Goal: Information Seeking & Learning: Learn about a topic

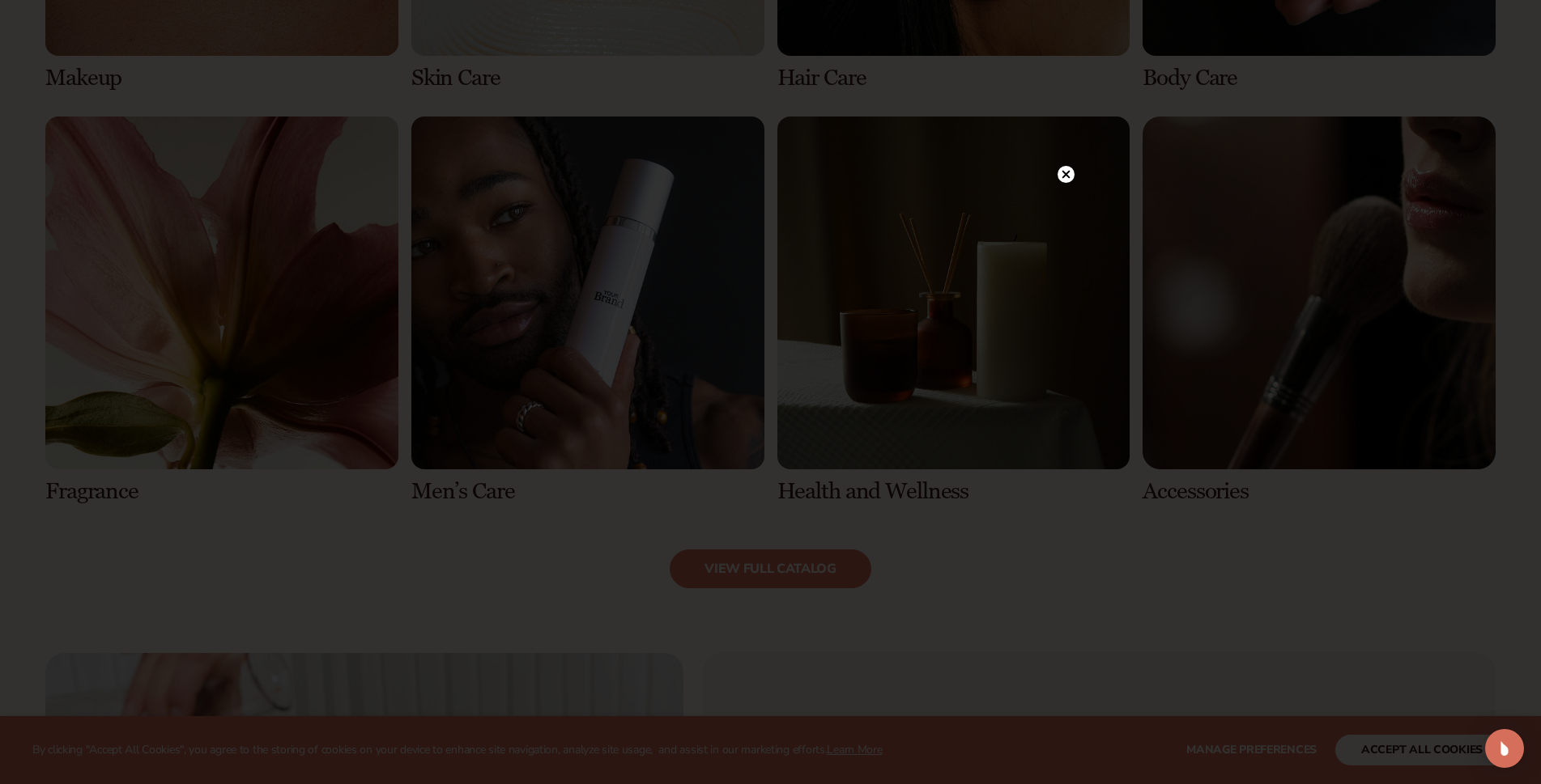
scroll to position [1700, 0]
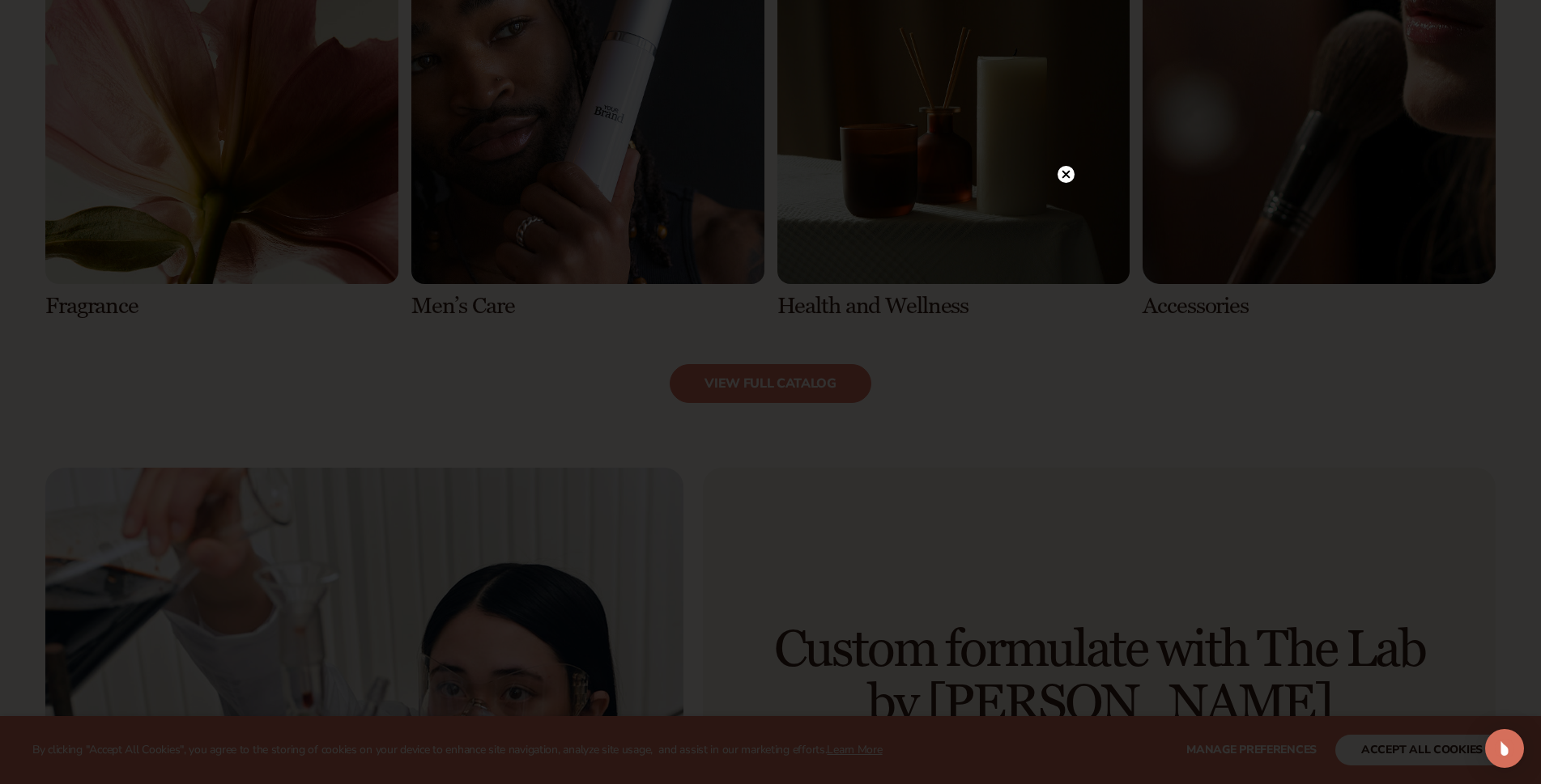
click at [1063, 175] on circle at bounding box center [1066, 175] width 17 height 17
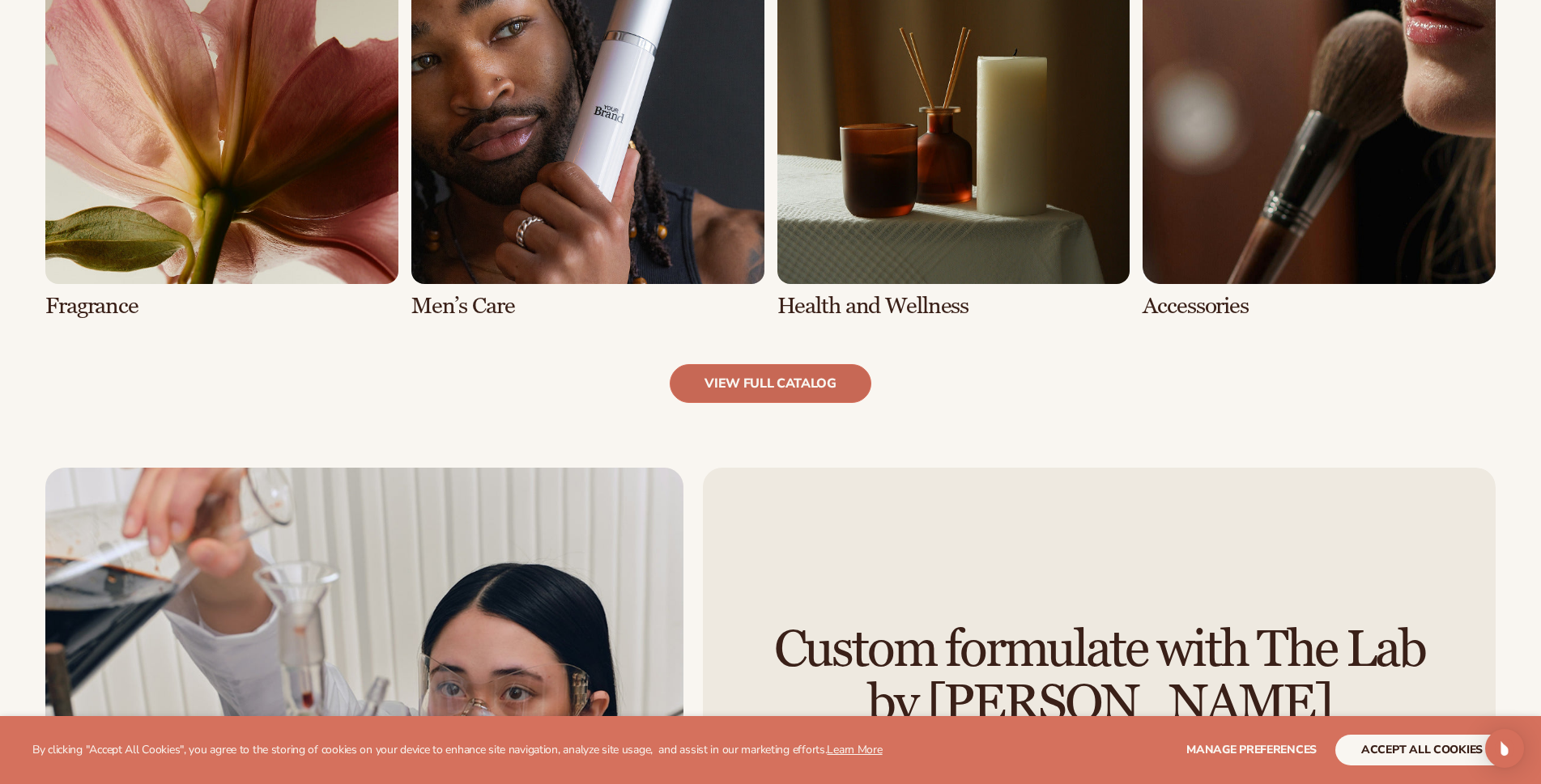
click at [756, 382] on link "view full catalog" at bounding box center [770, 383] width 202 height 39
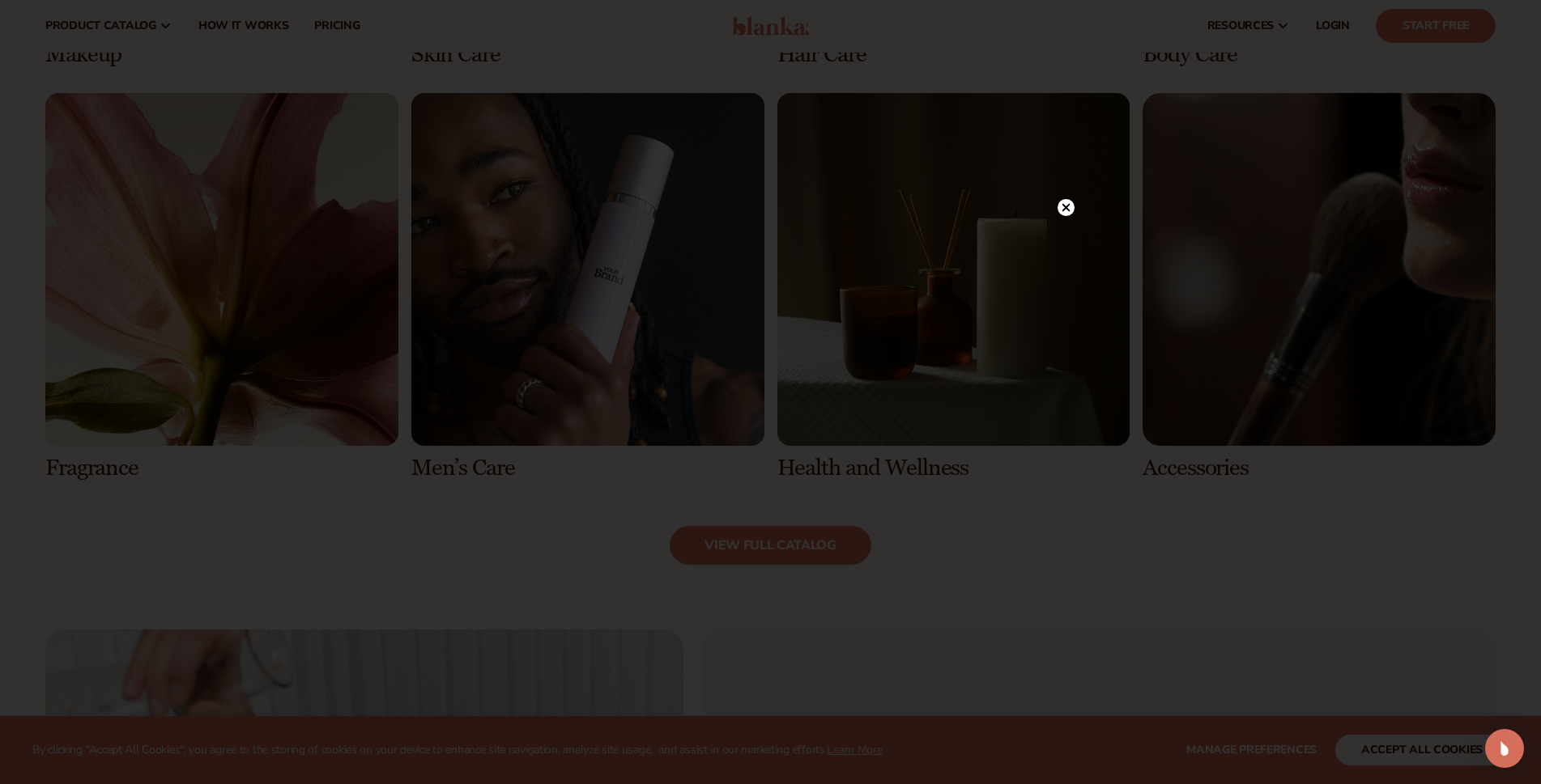
scroll to position [1457, 0]
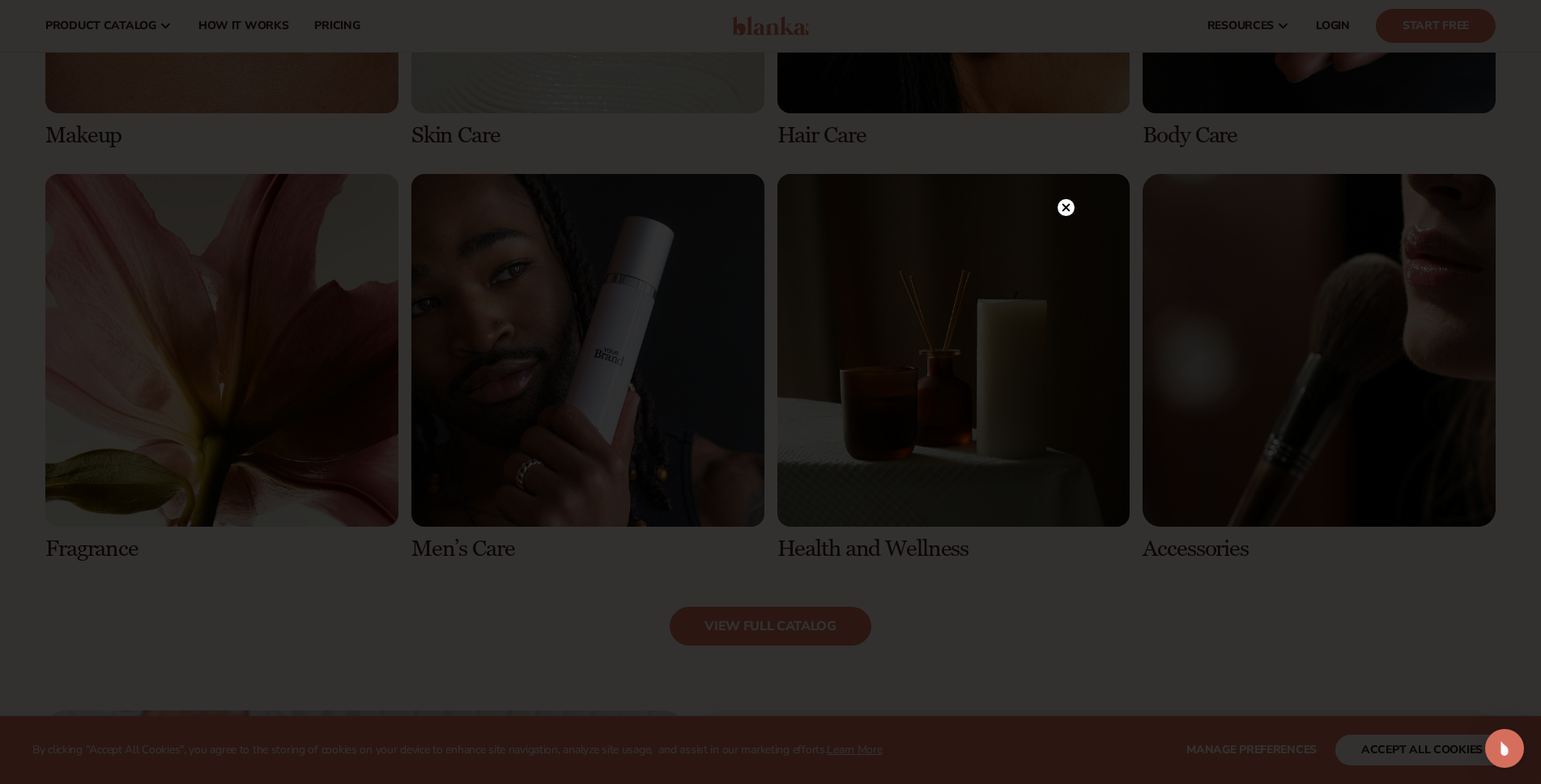
click at [1065, 206] on icon at bounding box center [1065, 207] width 8 height 8
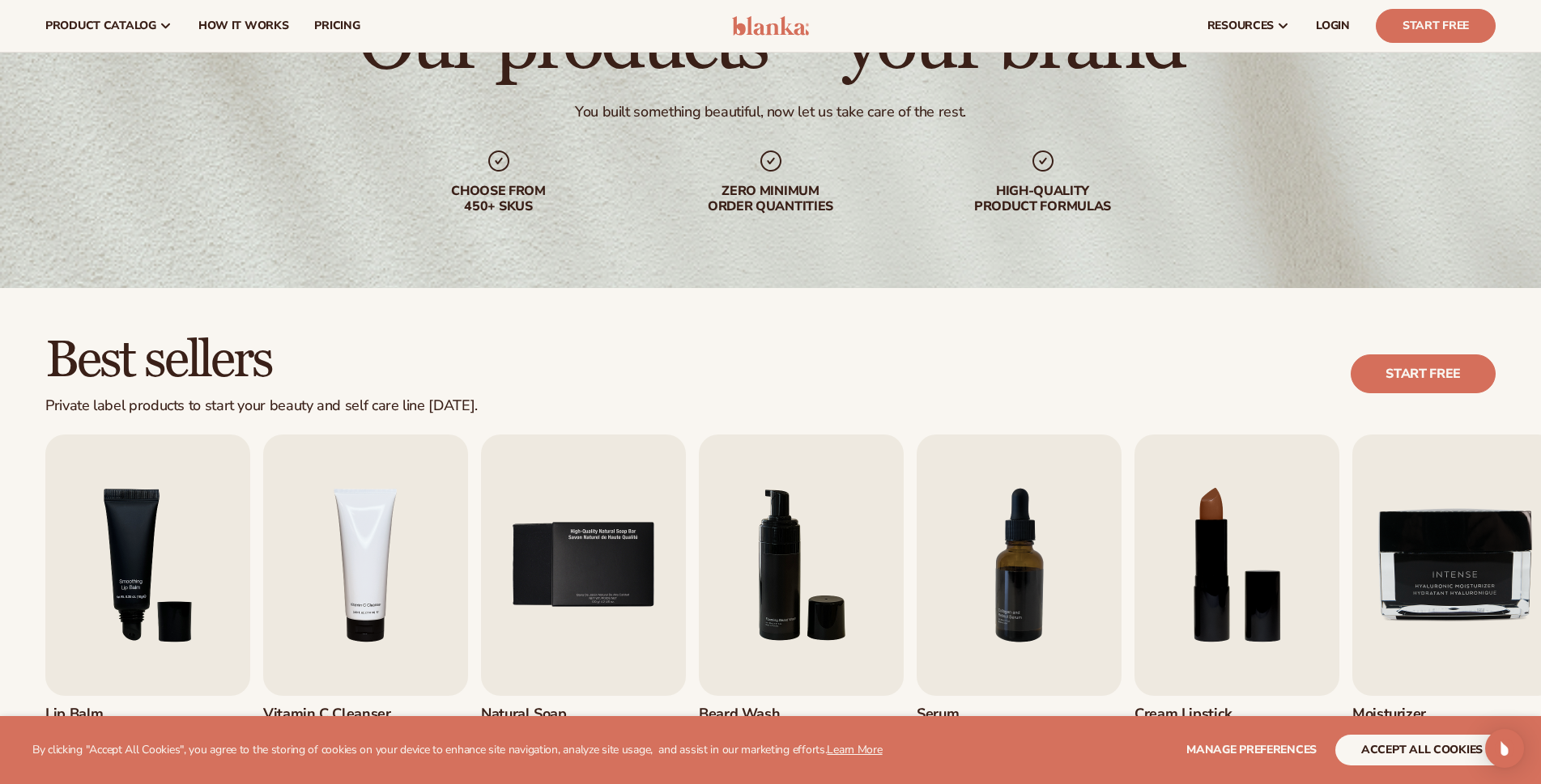
scroll to position [0, 0]
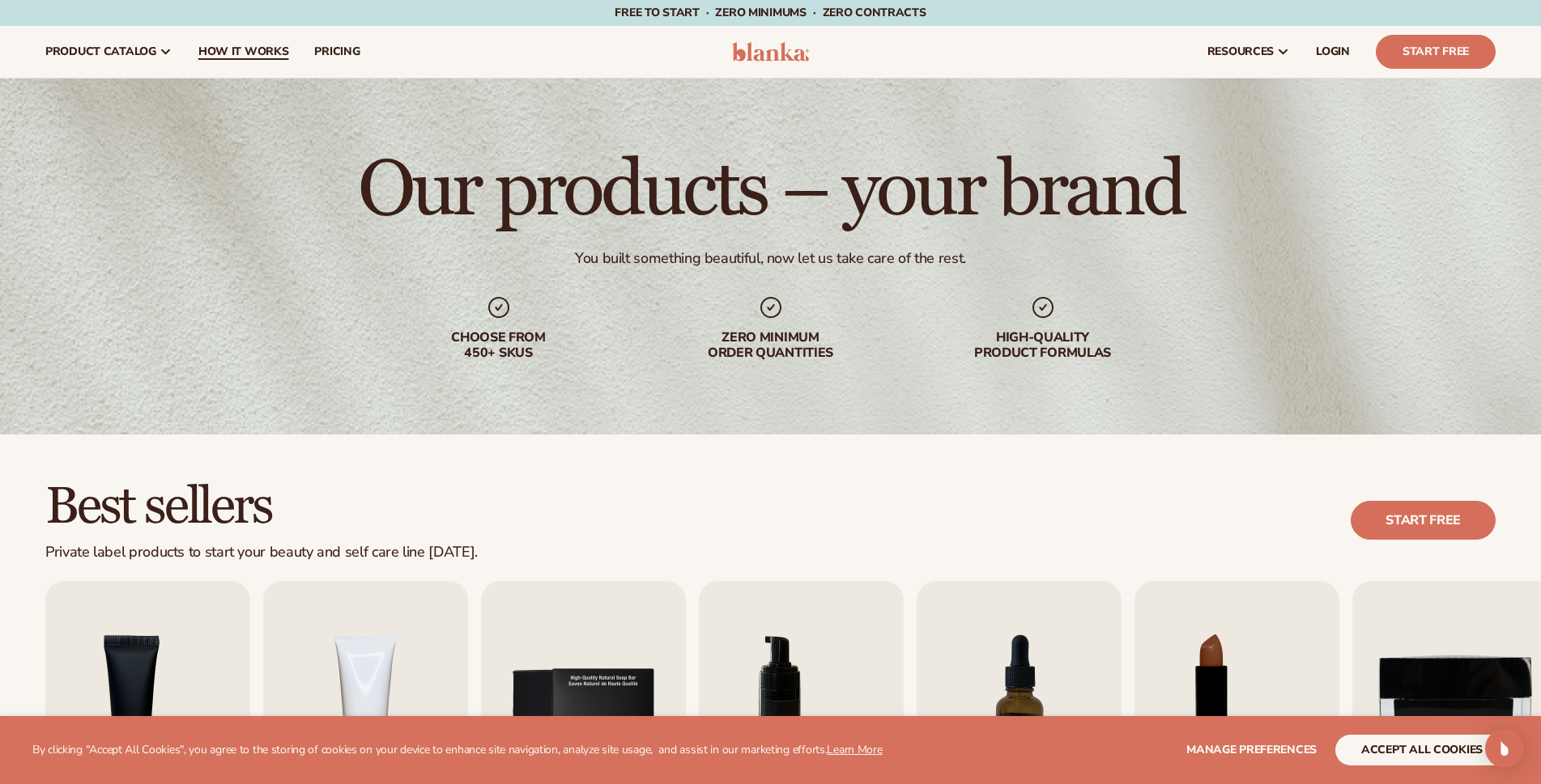
click at [240, 62] on link "How It Works" at bounding box center [244, 51] width 117 height 52
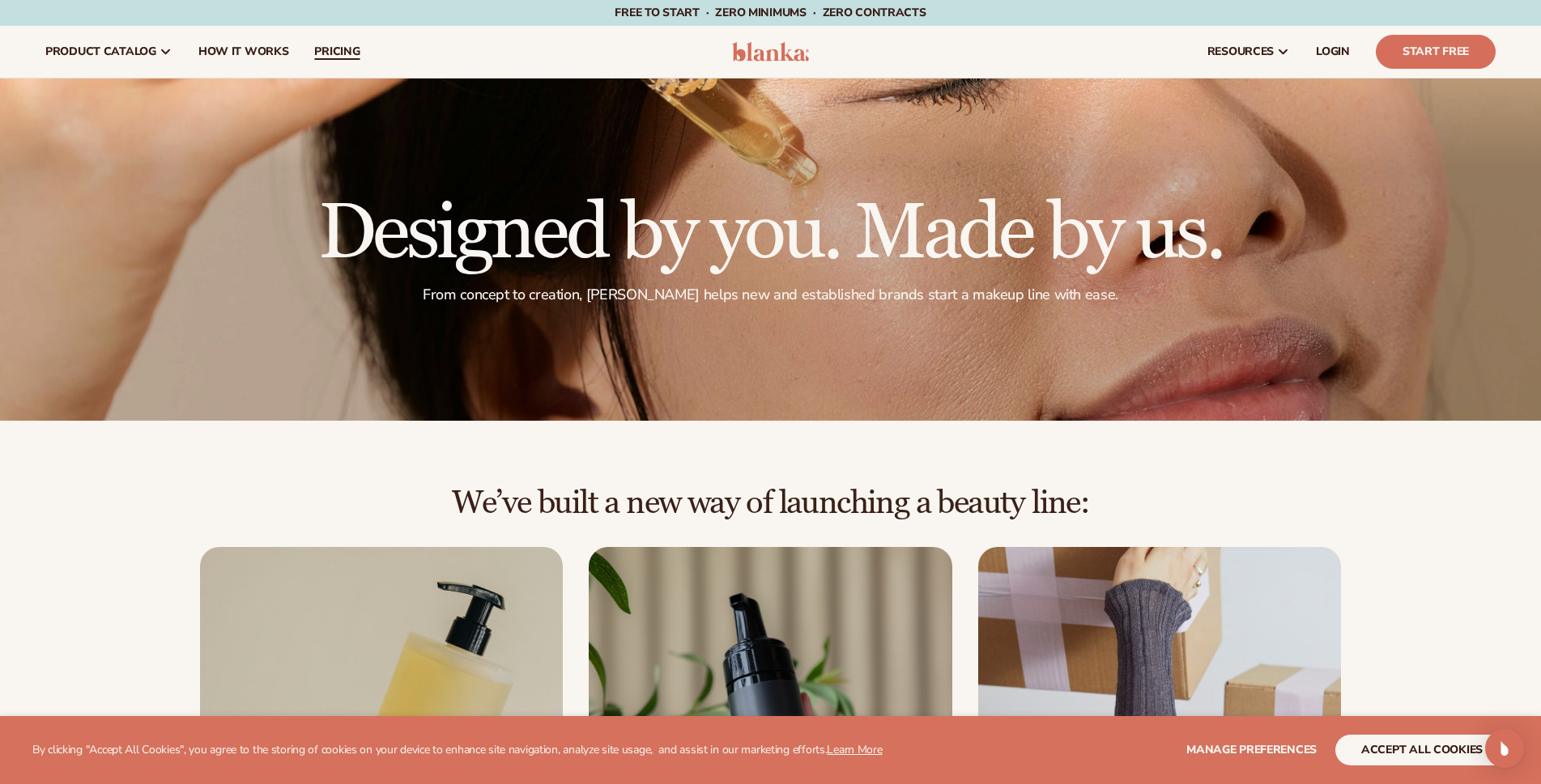
click at [315, 45] on span "pricing" at bounding box center [337, 51] width 45 height 13
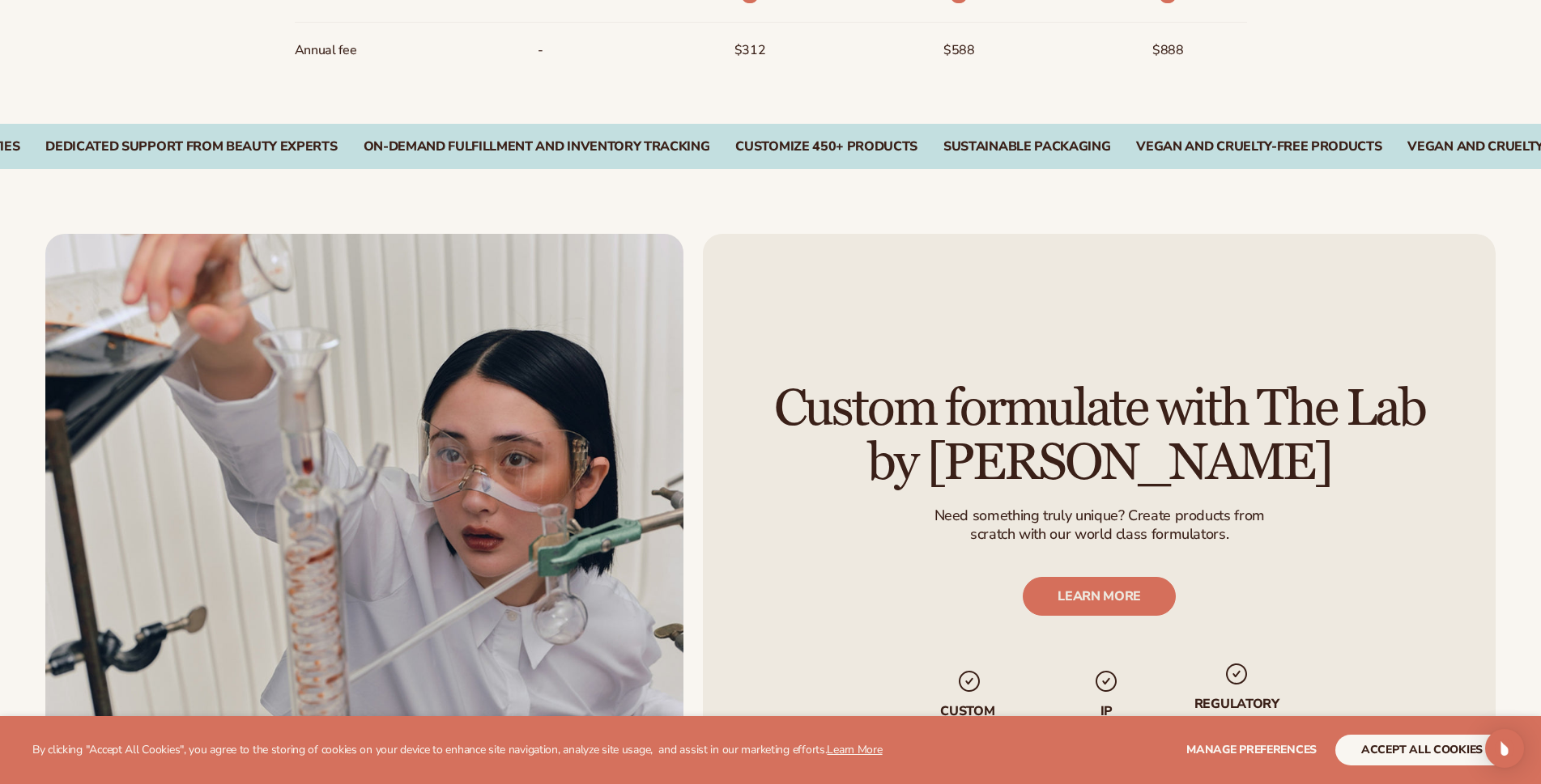
scroll to position [2660, 0]
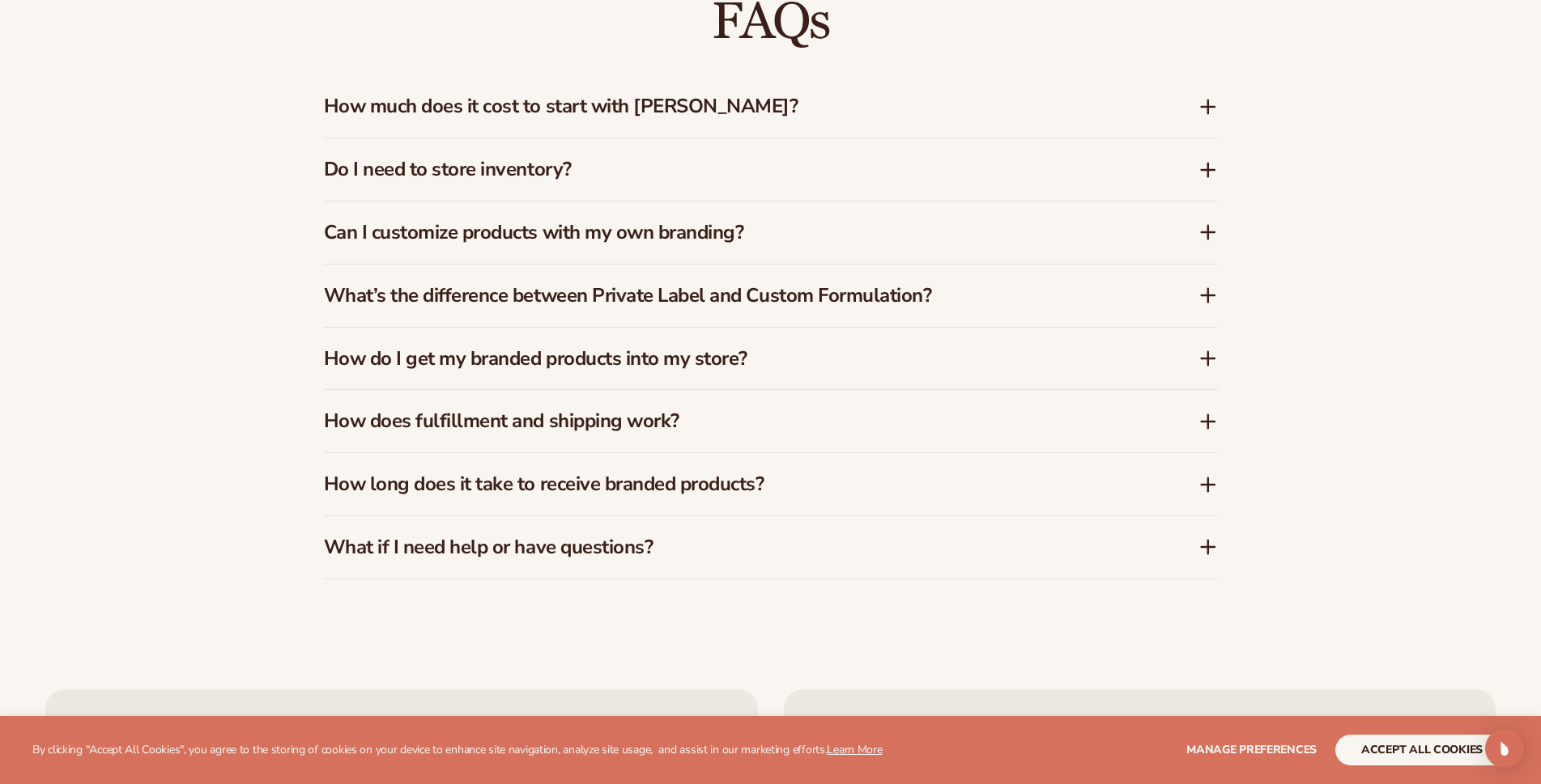
click at [568, 112] on h3 "How much does it cost to start with [PERSON_NAME]?" at bounding box center [736, 107] width 826 height 24
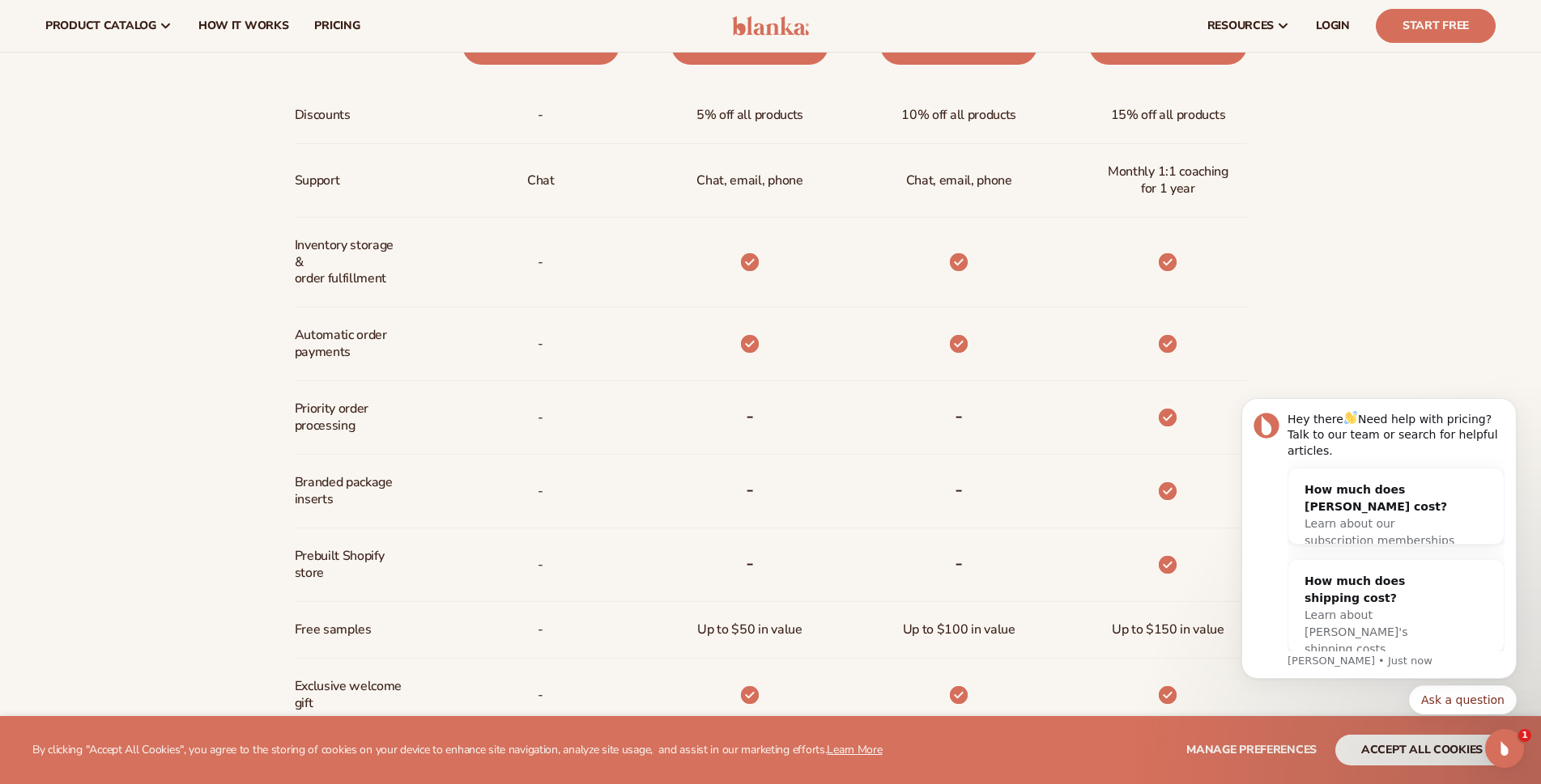
scroll to position [476, 0]
